Goal: Task Accomplishment & Management: Manage account settings

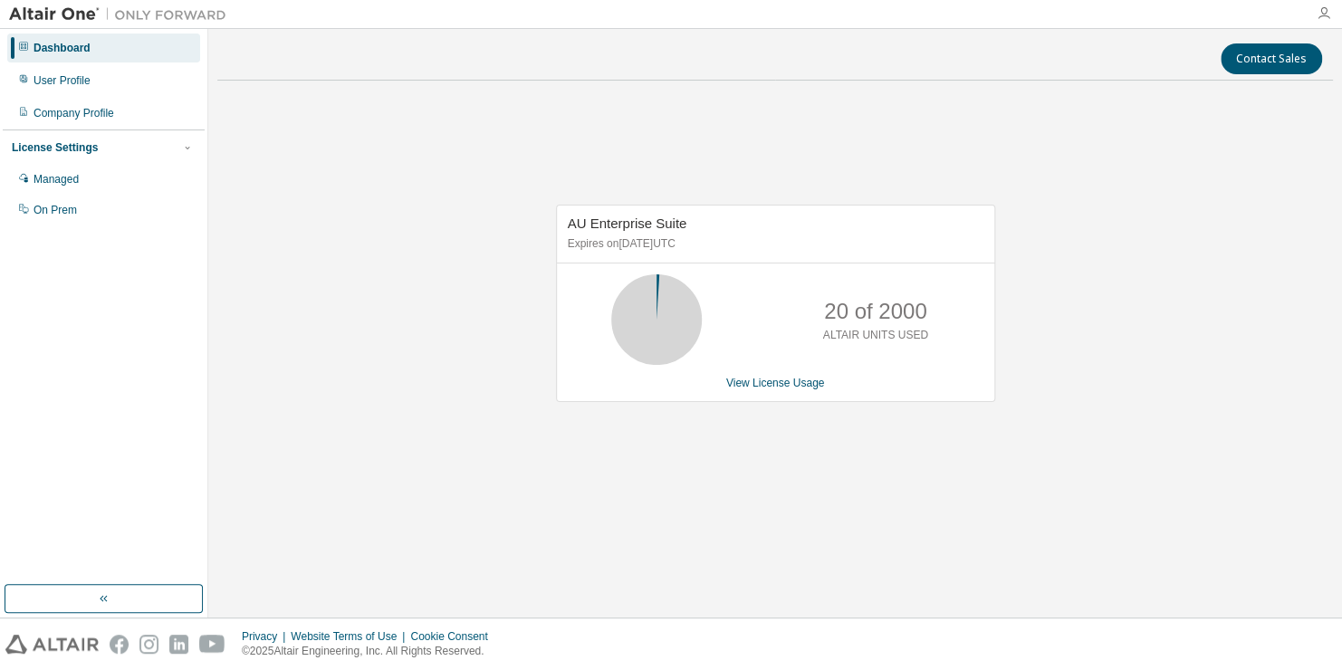
drag, startPoint x: 1333, startPoint y: 10, endPoint x: 1316, endPoint y: 15, distance: 17.2
click at [1332, 9] on div at bounding box center [1323, 13] width 36 height 14
click at [1316, 16] on icon "button" at bounding box center [1323, 13] width 14 height 14
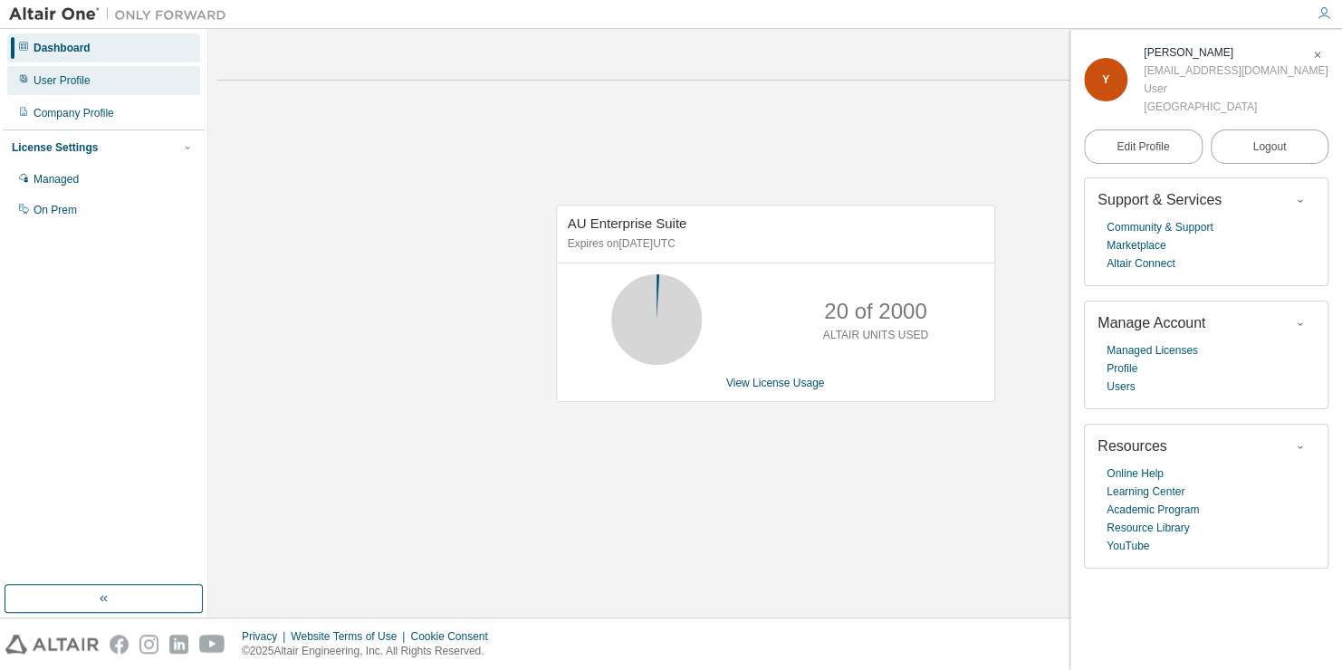
click at [73, 89] on div "User Profile" at bounding box center [103, 80] width 193 height 29
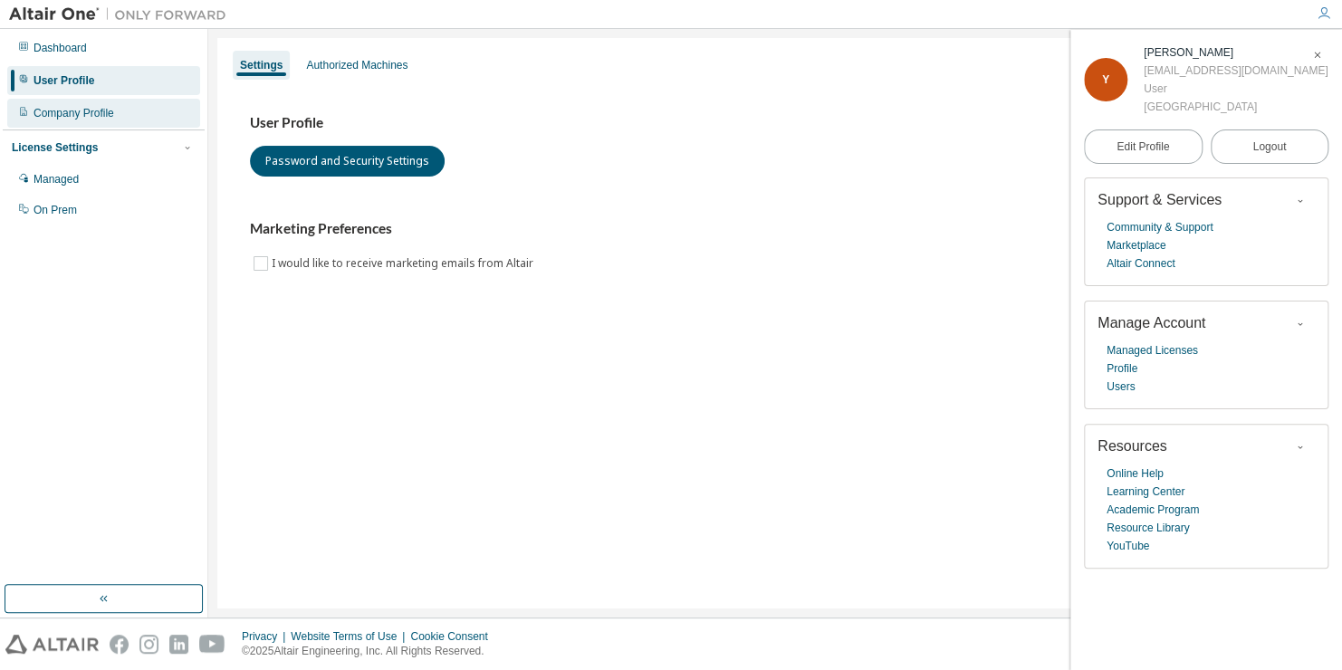
click at [76, 106] on div "Company Profile" at bounding box center [73, 113] width 81 height 14
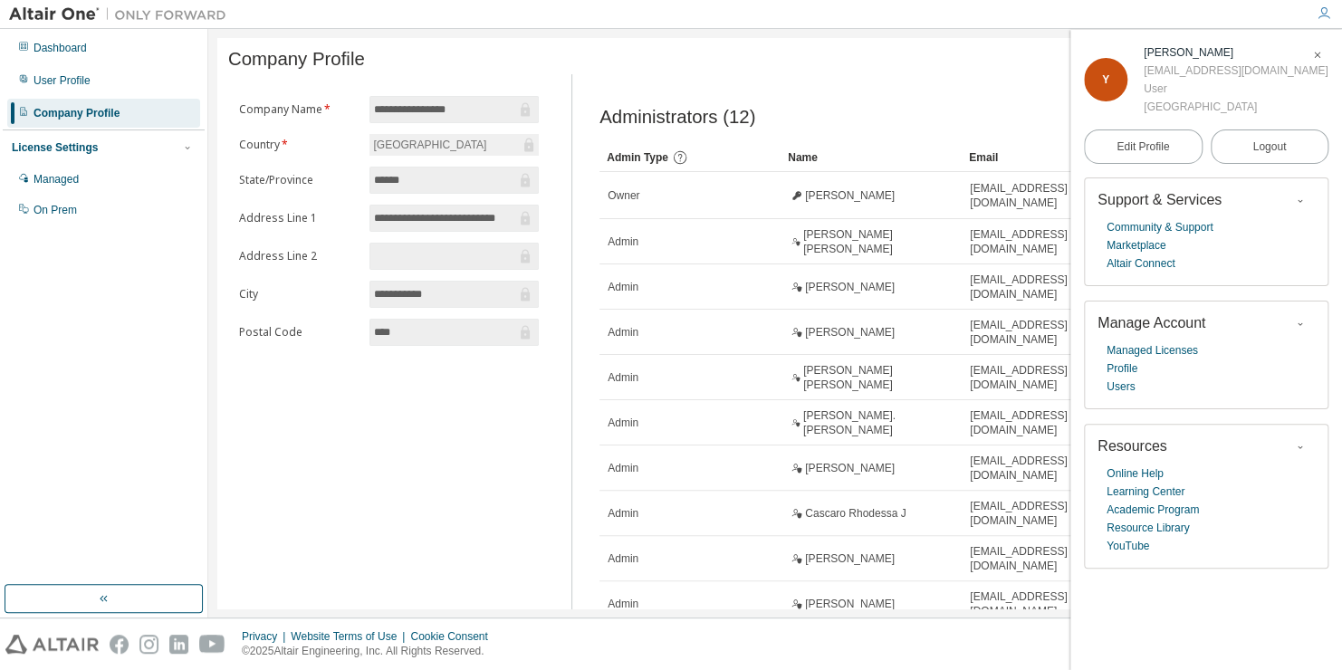
click at [515, 436] on div "**********" at bounding box center [388, 392] width 321 height 636
click at [1325, 50] on span "button" at bounding box center [1317, 55] width 18 height 29
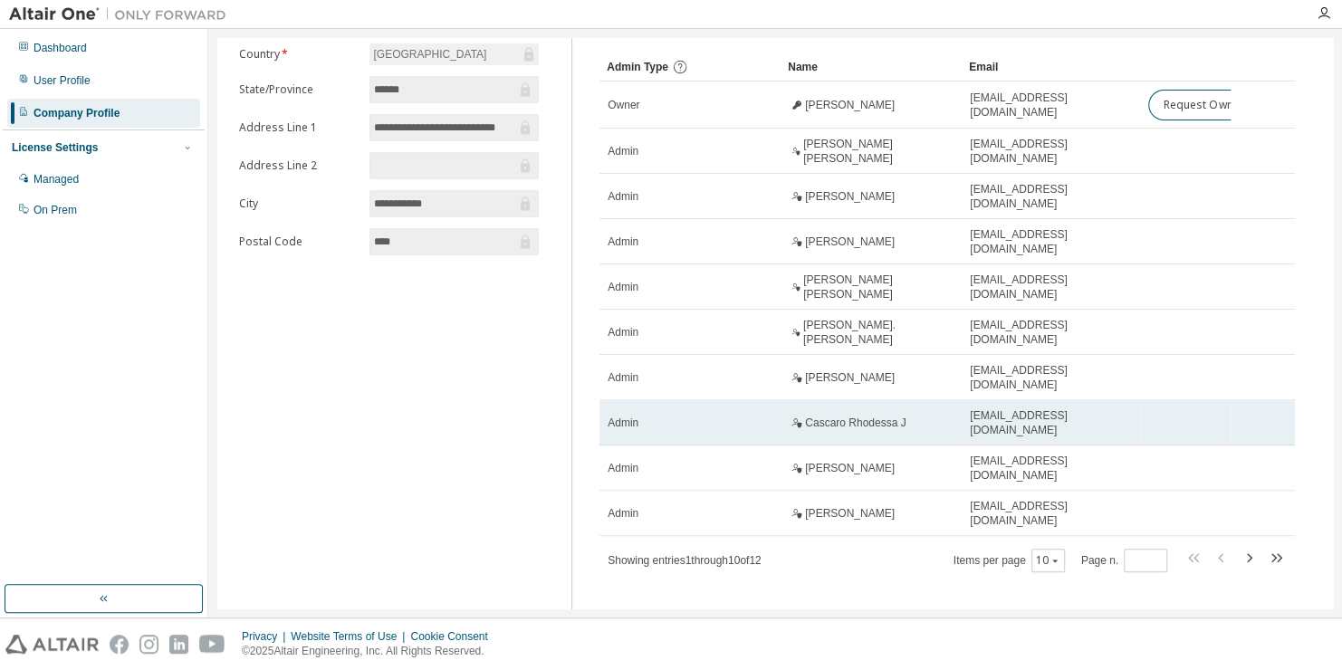
scroll to position [103, 0]
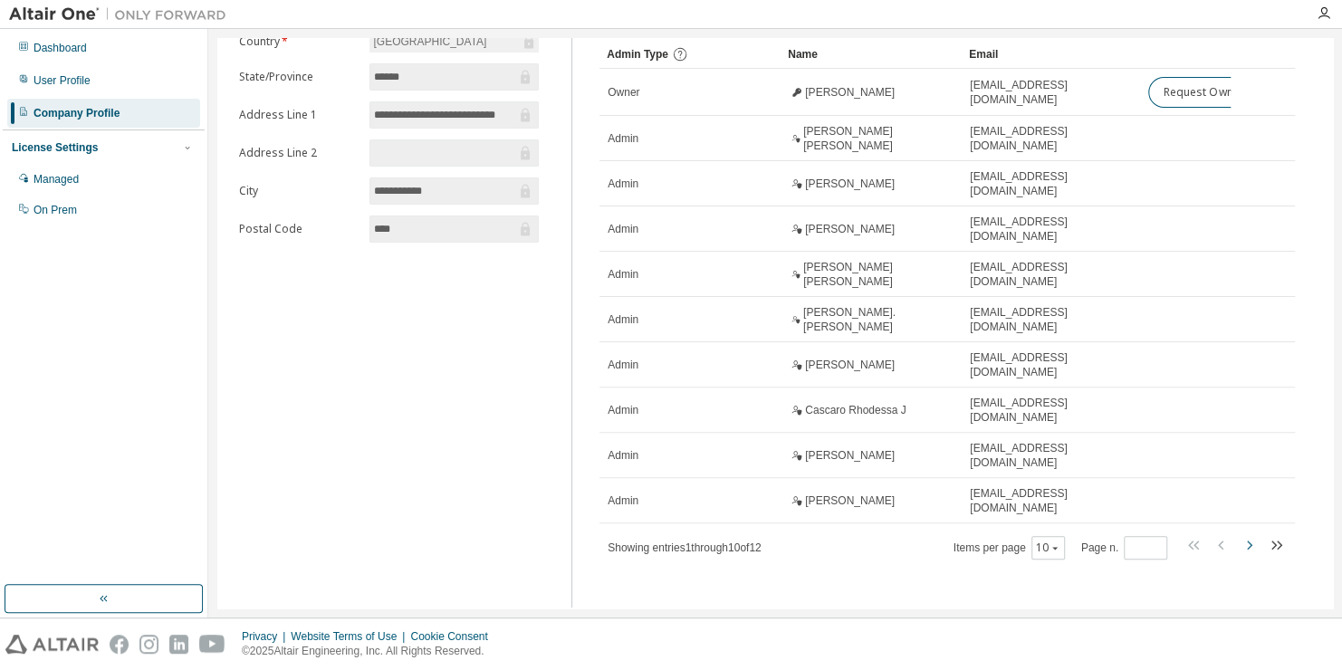
click at [1237, 540] on icon "button" at bounding box center [1248, 545] width 22 height 22
type input "*"
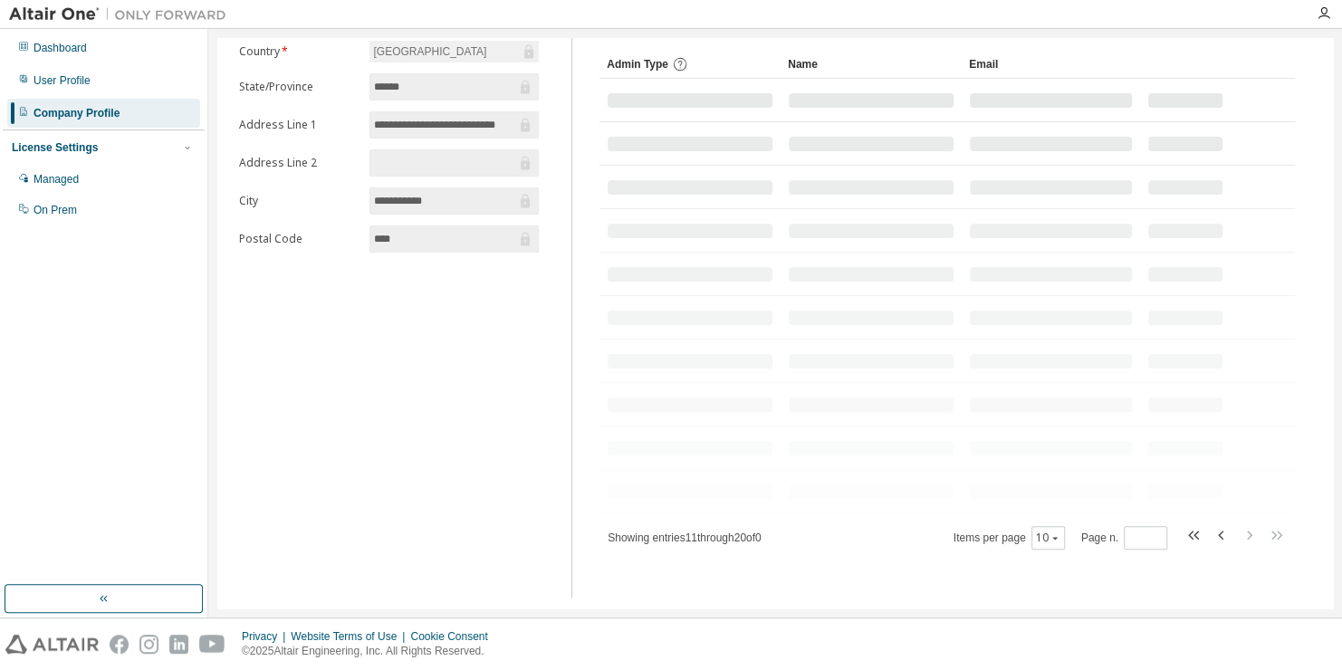
scroll to position [0, 0]
